Goal: Task Accomplishment & Management: Use online tool/utility

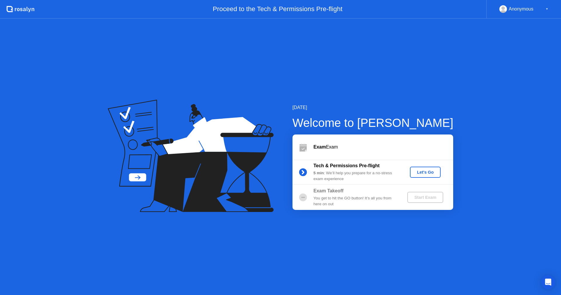
click at [427, 171] on div "Let's Go" at bounding box center [425, 172] width 26 height 5
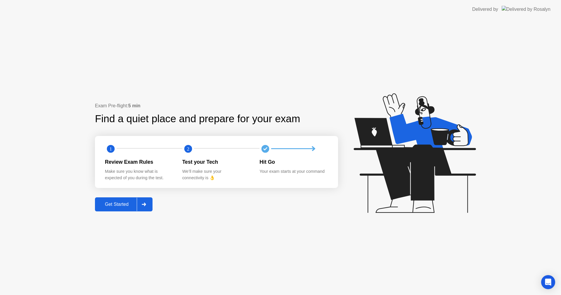
click at [127, 207] on div "Get Started" at bounding box center [117, 204] width 40 height 5
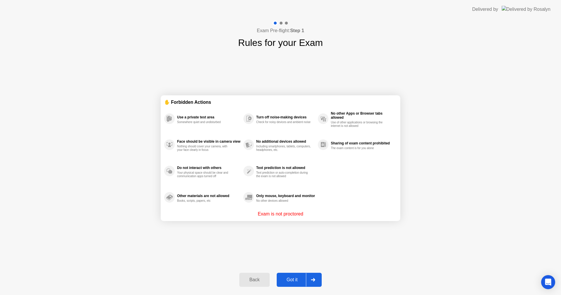
click at [304, 278] on div "Got it" at bounding box center [291, 279] width 27 height 5
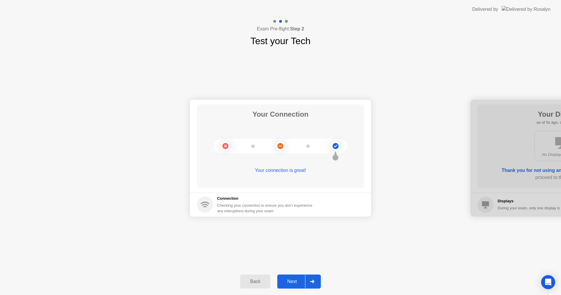
click at [304, 279] on div "Next" at bounding box center [292, 281] width 26 height 5
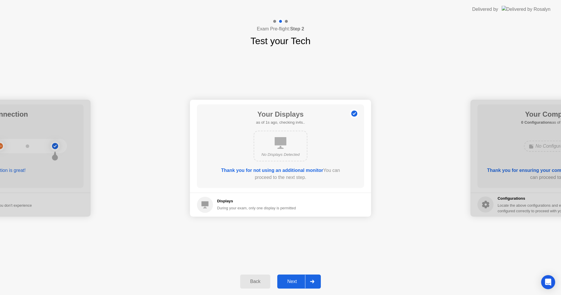
click at [301, 281] on div "Next" at bounding box center [292, 281] width 26 height 5
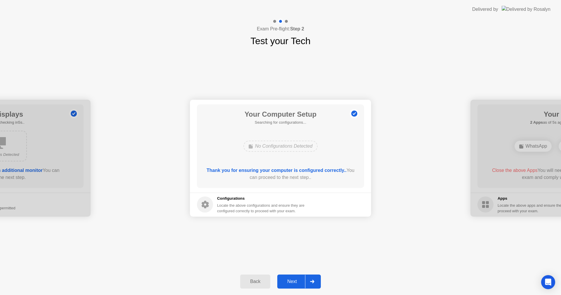
click at [301, 281] on div "Next" at bounding box center [292, 281] width 26 height 5
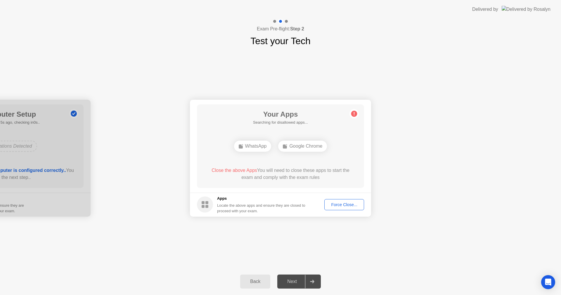
click at [345, 203] on div "Force Close..." at bounding box center [344, 204] width 36 height 5
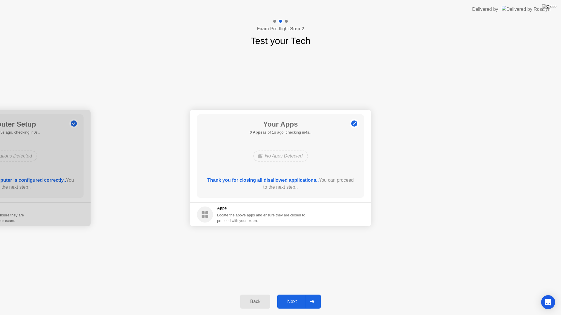
click at [301, 294] on div "Next" at bounding box center [292, 301] width 26 height 5
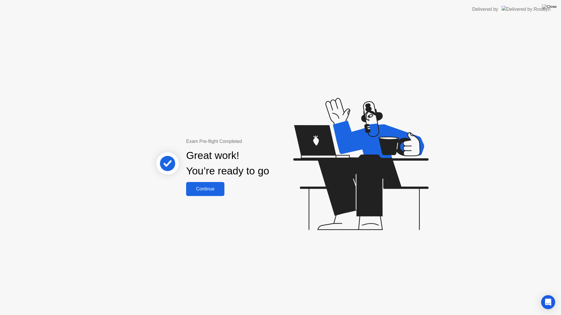
click at [204, 194] on button "Continue" at bounding box center [205, 189] width 38 height 14
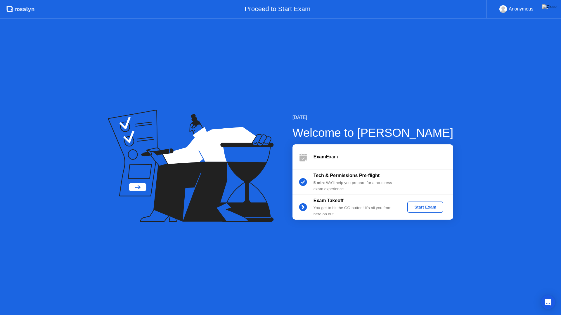
click at [426, 206] on div "Start Exam" at bounding box center [424, 207] width 31 height 5
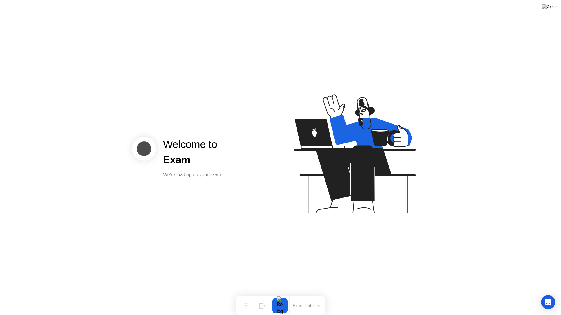
click at [334, 194] on icon at bounding box center [355, 153] width 122 height 119
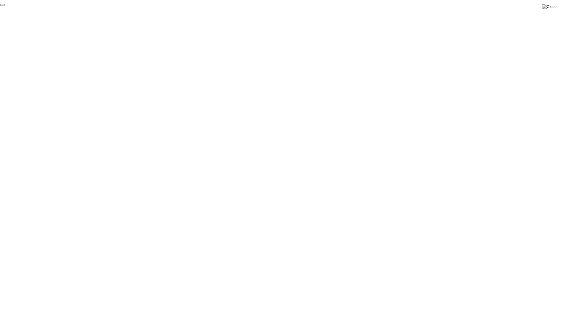
click at [5, 6] on button "End Proctoring Session" at bounding box center [2, 5] width 5 height 2
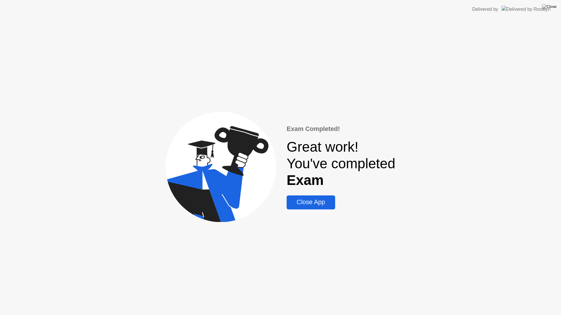
click at [320, 202] on div "Close App" at bounding box center [310, 202] width 45 height 7
